Goal: Find specific page/section: Find specific page/section

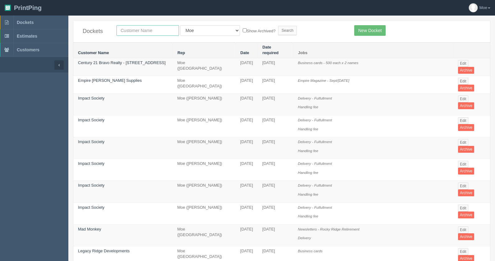
click at [135, 31] on input "text" at bounding box center [148, 30] width 62 height 11
type input "tile"
click at [278, 31] on input "Search" at bounding box center [287, 30] width 19 height 9
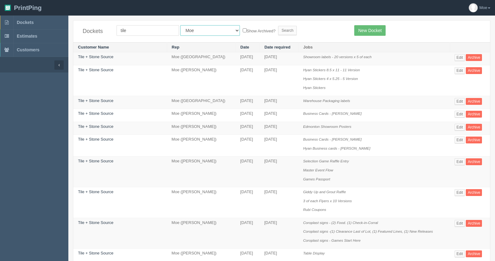
click at [187, 28] on select "All Users Ali Ali Test 1 Aly Amy Ankit Arif Brandon Dan France Greg Jim Mark Ma…" at bounding box center [210, 30] width 60 height 11
select select
click at [180, 25] on select "All Users Ali Ali Test 1 Aly Amy Ankit Arif Brandon Dan France Greg Jim Mark Ma…" at bounding box center [210, 30] width 60 height 11
click at [278, 29] on input "Search" at bounding box center [287, 30] width 19 height 9
